Goal: Information Seeking & Learning: Understand process/instructions

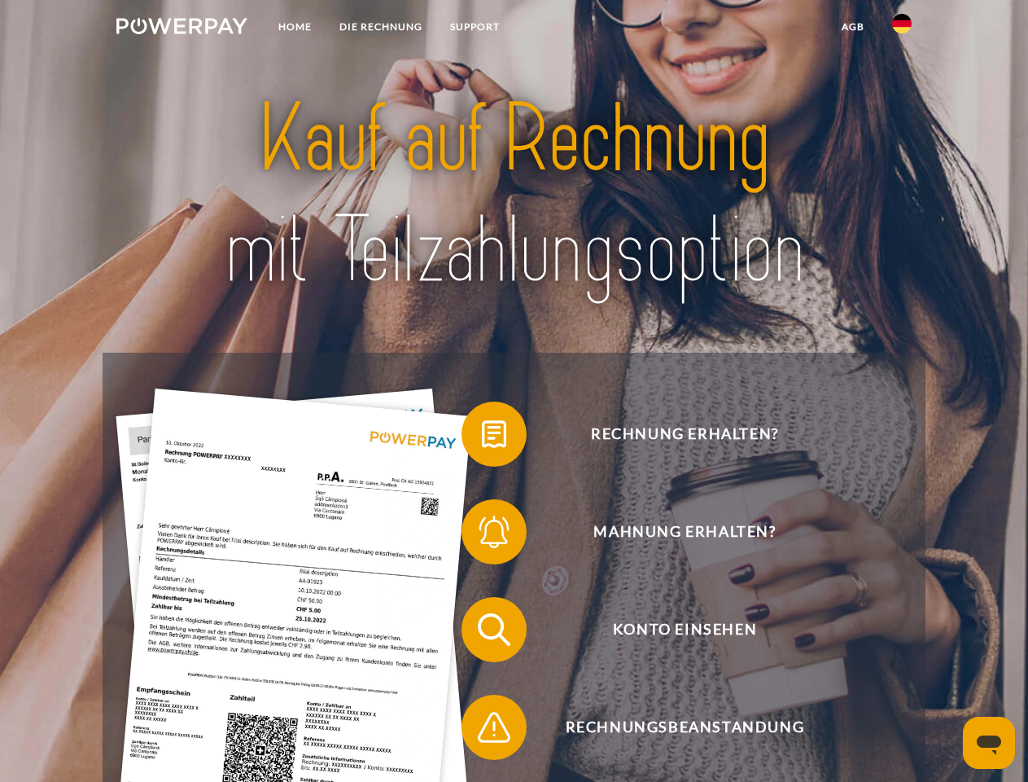
click at [182, 29] on img at bounding box center [181, 26] width 131 height 16
click at [902, 29] on img at bounding box center [902, 24] width 20 height 20
click at [853, 27] on link "agb" at bounding box center [853, 26] width 50 height 29
click at [482, 437] on span at bounding box center [469, 433] width 81 height 81
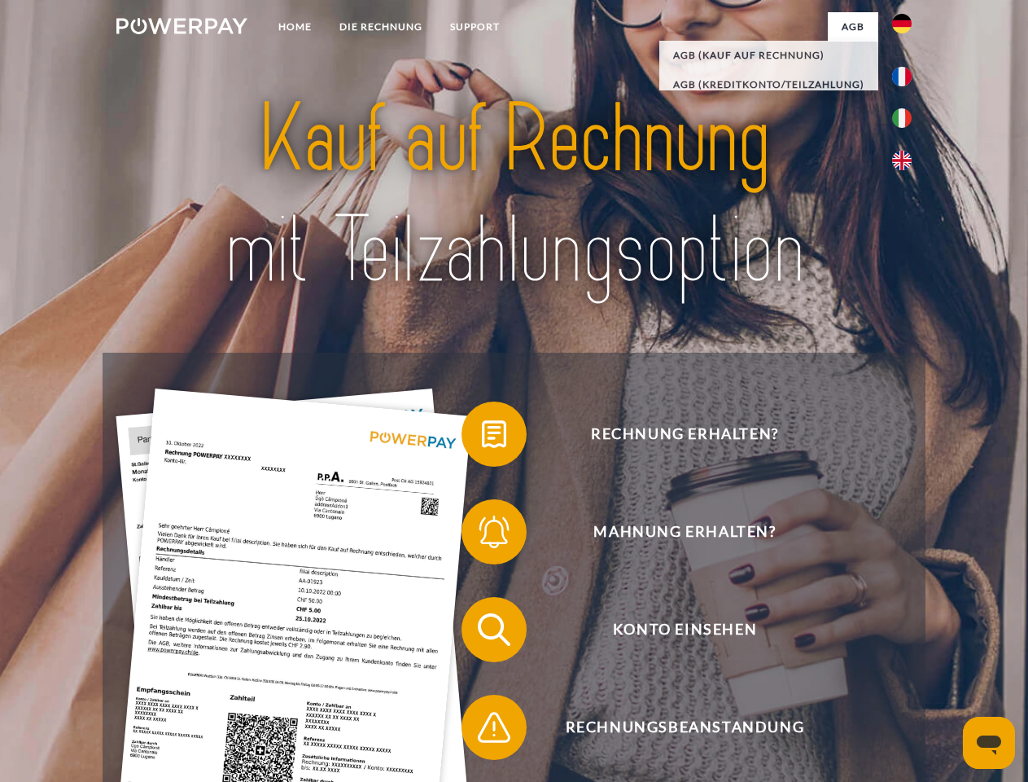
click at [482, 535] on span at bounding box center [469, 531] width 81 height 81
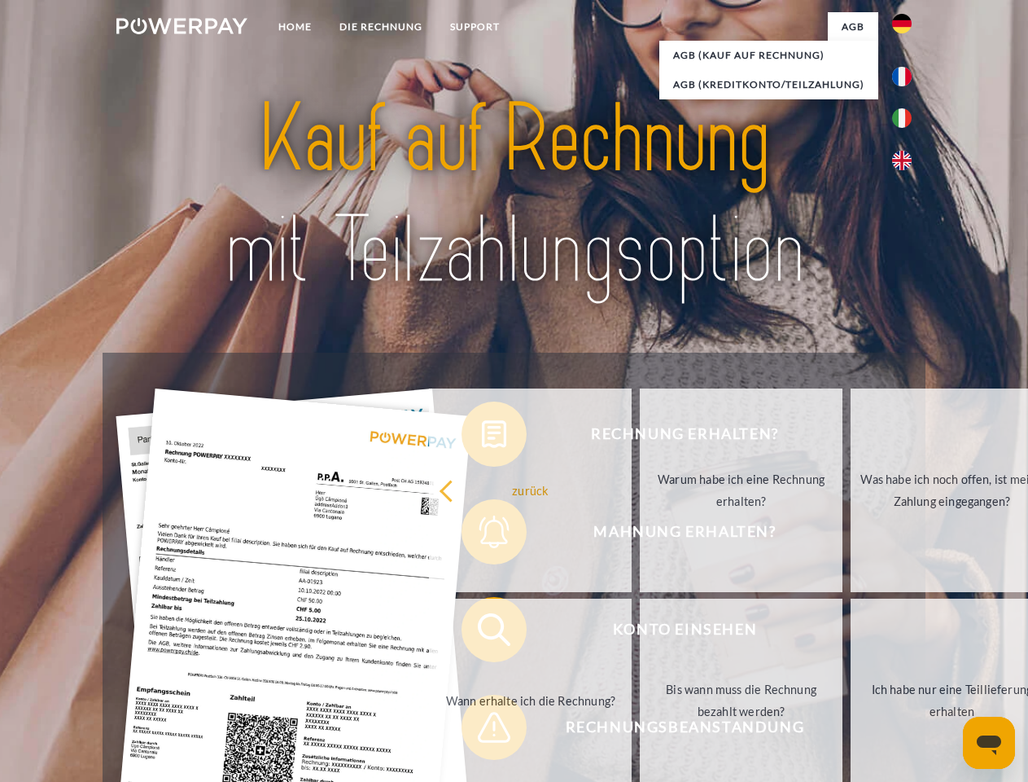
click at [640, 633] on link "Bis wann muss die Rechnung bezahlt werden?" at bounding box center [741, 701] width 203 height 204
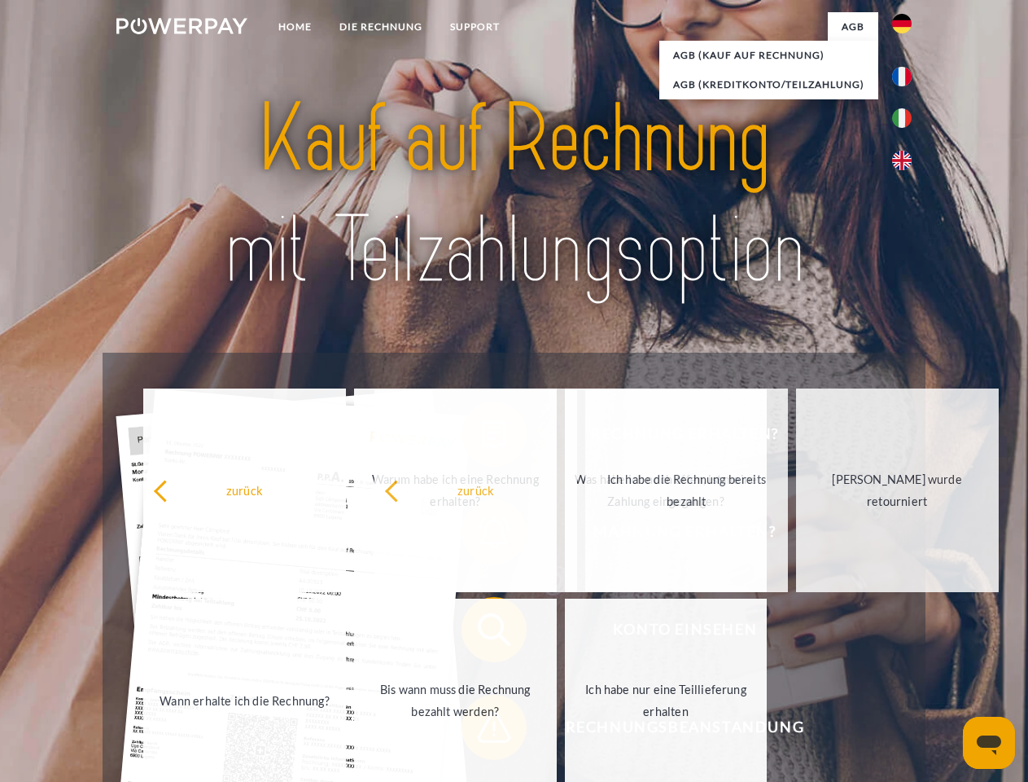
click at [482, 730] on span at bounding box center [469, 726] width 81 height 81
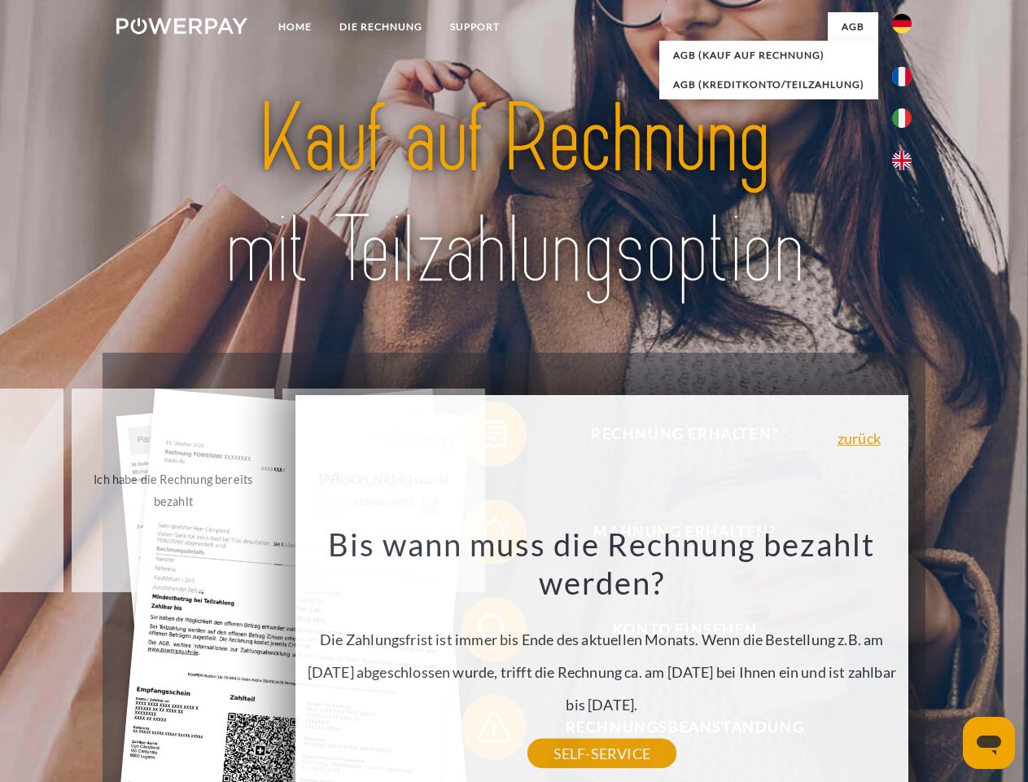
click at [989, 743] on icon "Messaging-Fenster öffnen" at bounding box center [989, 745] width 24 height 20
